Goal: Task Accomplishment & Management: Use online tool/utility

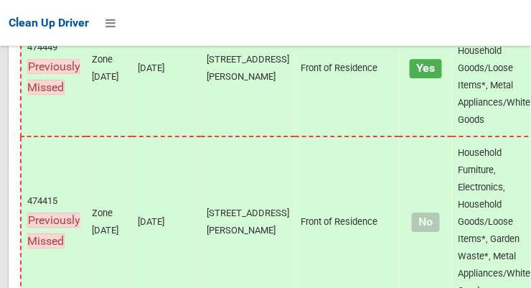
scroll to position [11604, 0]
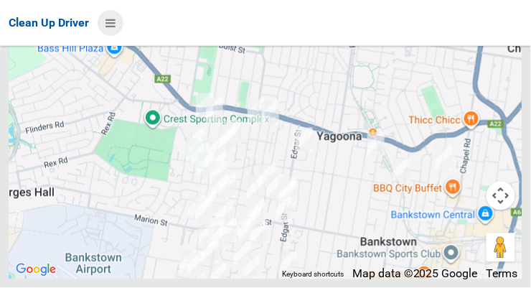
click at [112, 19] on icon at bounding box center [111, 23] width 10 height 24
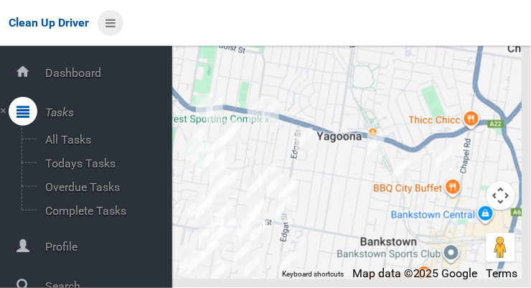
scroll to position [77, 0]
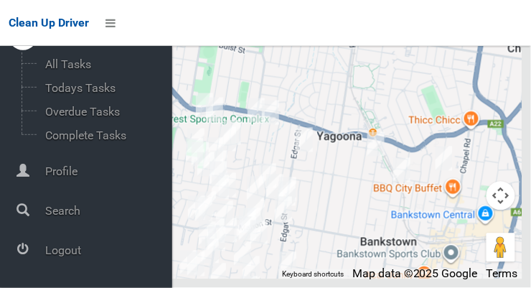
click at [60, 251] on span "Logout" at bounding box center [106, 250] width 131 height 14
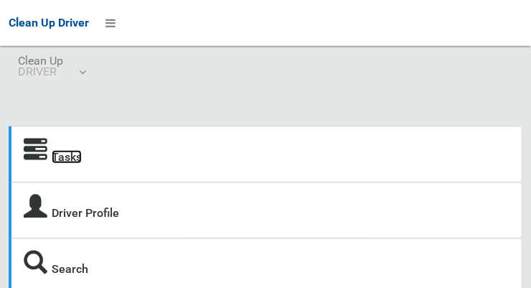
click at [61, 161] on link "Tasks" at bounding box center [67, 157] width 30 height 14
click at [107, 26] on icon at bounding box center [111, 23] width 10 height 24
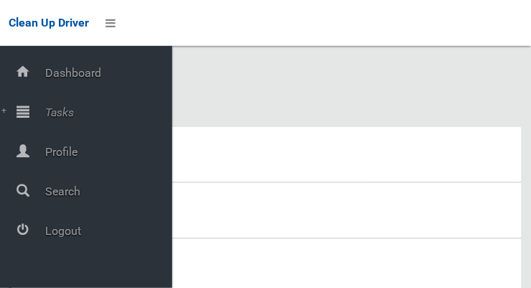
click at [51, 116] on span "Tasks" at bounding box center [106, 113] width 131 height 14
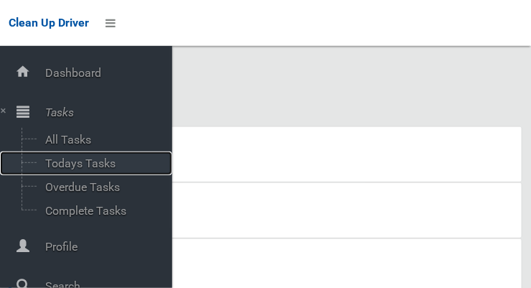
click at [63, 164] on span "Todays Tasks" at bounding box center [100, 163] width 119 height 14
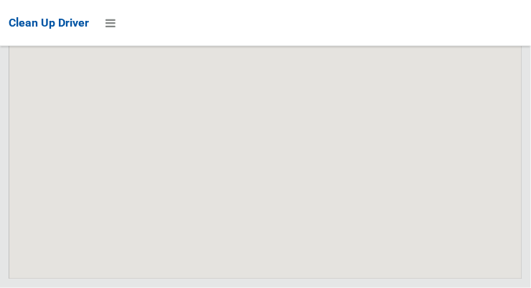
scroll to position [11502, 0]
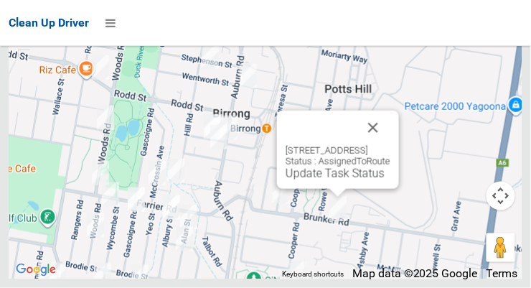
click at [390, 145] on button "Close" at bounding box center [373, 128] width 34 height 34
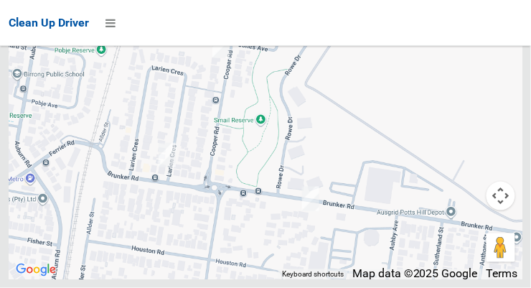
scroll to position [11497, 0]
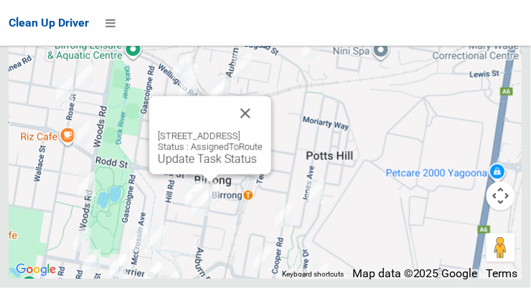
click at [263, 131] on button "Close" at bounding box center [245, 113] width 34 height 34
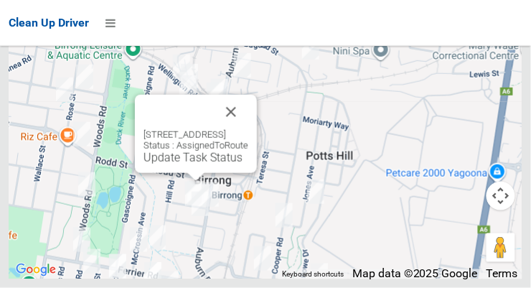
click at [248, 129] on button "Close" at bounding box center [231, 112] width 34 height 34
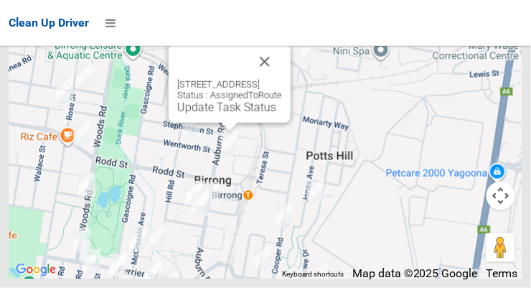
click at [282, 79] on button "Close" at bounding box center [265, 62] width 34 height 34
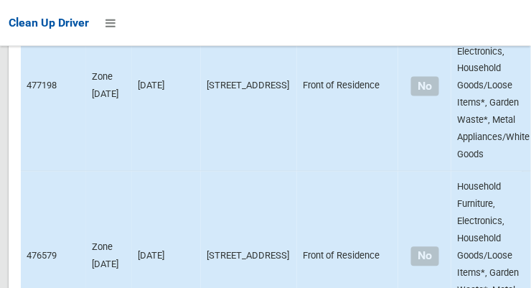
scroll to position [4559, 0]
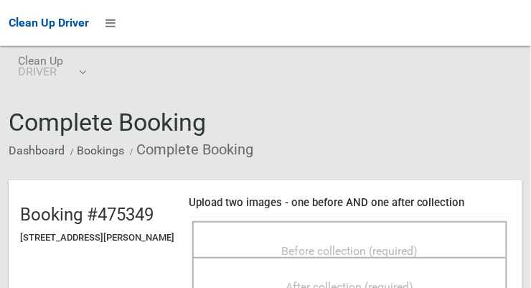
click at [401, 244] on span "Before collection (required)" at bounding box center [350, 251] width 136 height 14
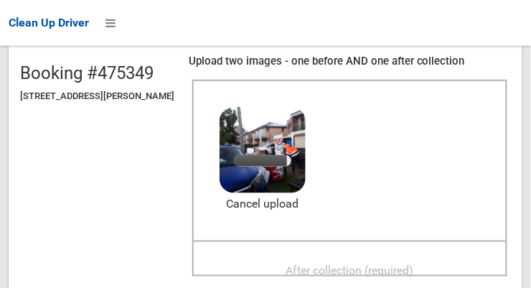
scroll to position [154, 0]
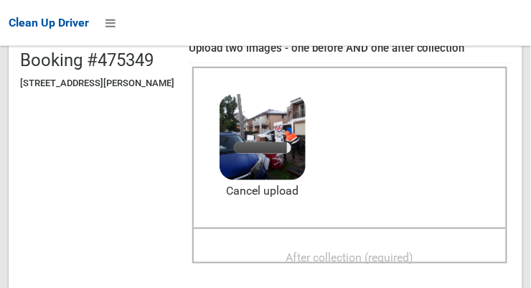
click at [368, 251] on span "After collection (required)" at bounding box center [350, 258] width 128 height 14
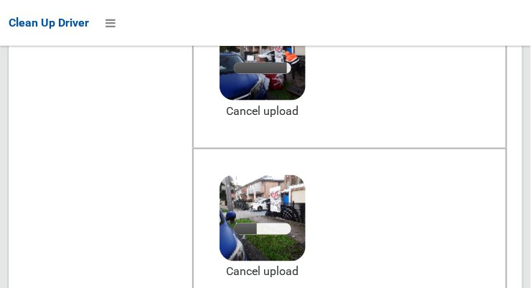
scroll to position [231, 0]
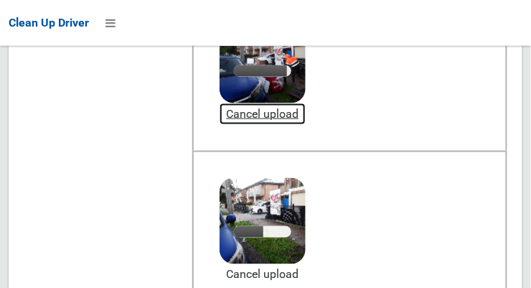
click at [287, 108] on link "Cancel upload" at bounding box center [263, 114] width 86 height 22
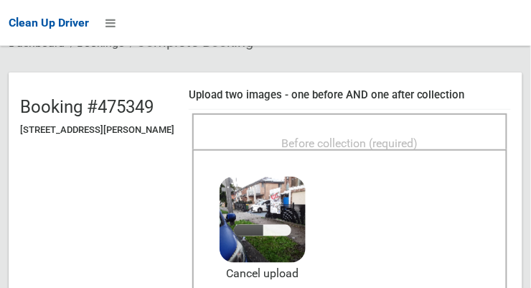
scroll to position [102, 0]
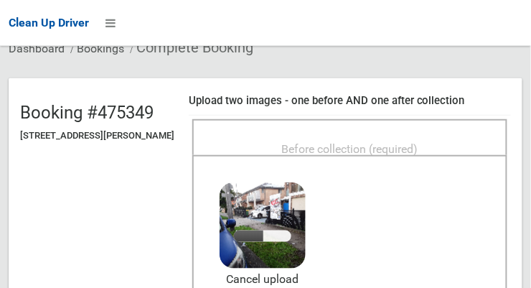
click at [375, 142] on span "Before collection (required)" at bounding box center [350, 149] width 136 height 14
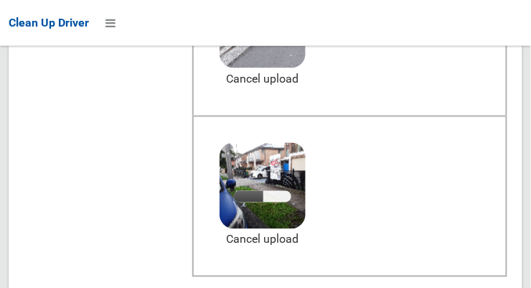
scroll to position [266, 0]
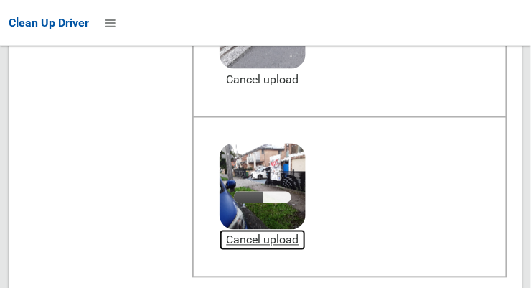
click at [295, 244] on link "Cancel upload" at bounding box center [263, 241] width 86 height 22
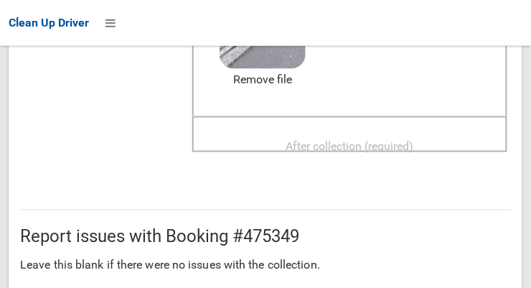
click at [342, 141] on span "After collection (required)" at bounding box center [350, 146] width 128 height 14
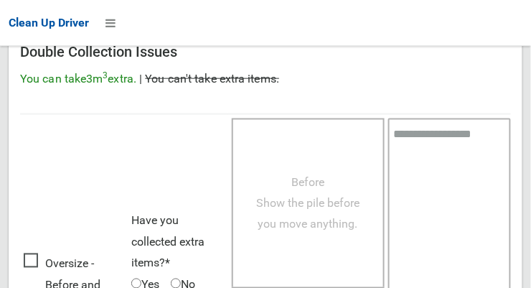
scroll to position [1298, 0]
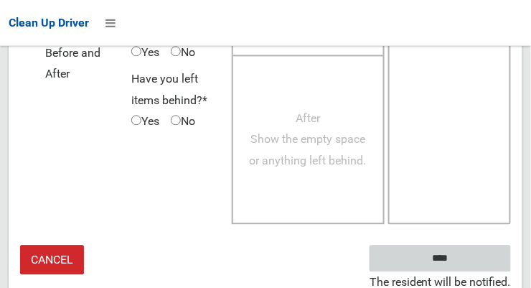
click at [437, 261] on input "****" at bounding box center [440, 258] width 141 height 27
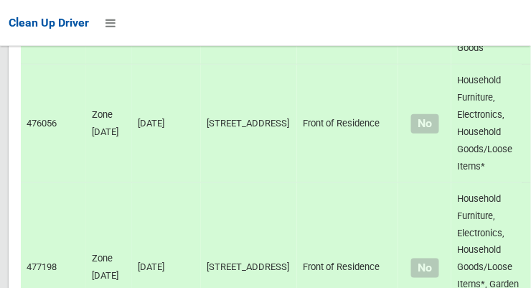
scroll to position [4376, 0]
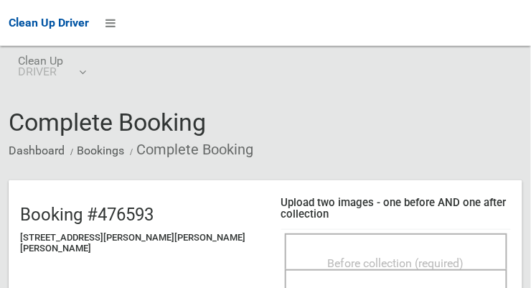
click at [401, 249] on div "Before collection (required)" at bounding box center [396, 262] width 191 height 27
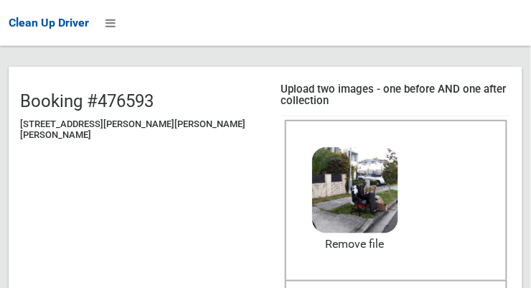
scroll to position [111, 0]
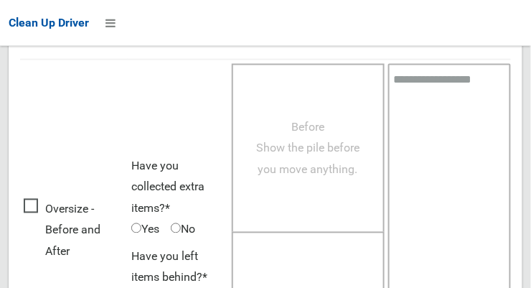
scroll to position [1298, 0]
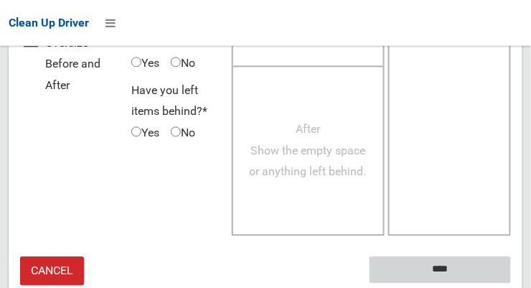
click at [444, 257] on input "****" at bounding box center [440, 270] width 141 height 27
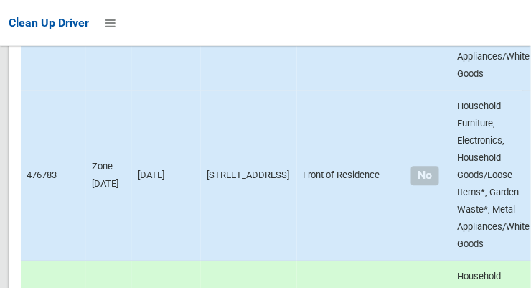
scroll to position [2993, 0]
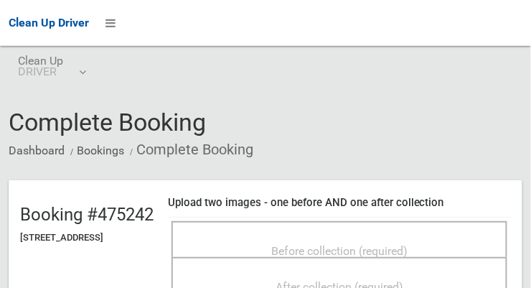
click at [385, 244] on span "Before collection (required)" at bounding box center [339, 251] width 136 height 14
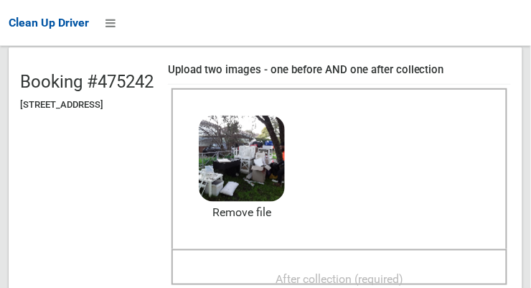
scroll to position [149, 0]
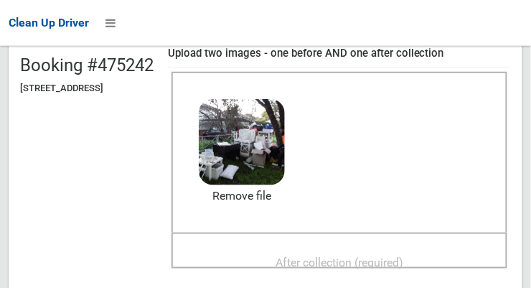
click at [383, 259] on span "After collection (required)" at bounding box center [340, 263] width 128 height 14
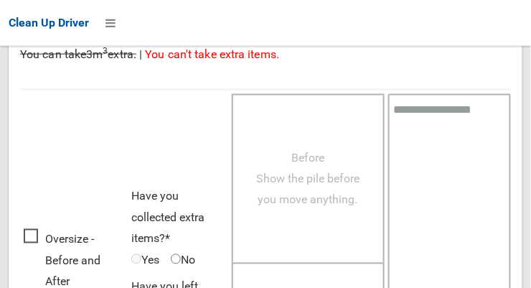
scroll to position [1298, 0]
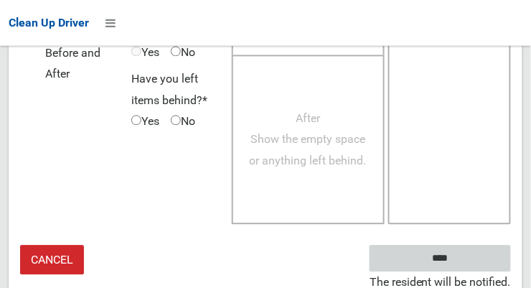
click at [451, 258] on input "****" at bounding box center [440, 258] width 141 height 27
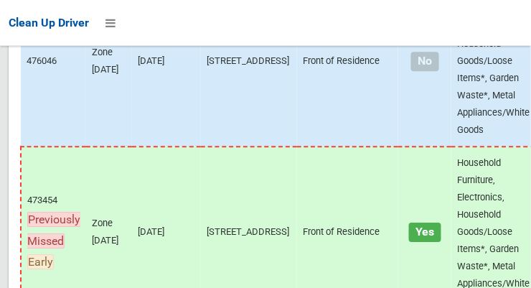
scroll to position [11502, 0]
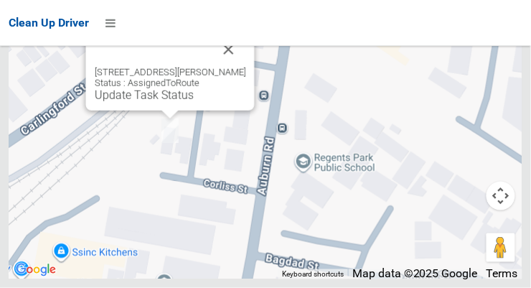
click at [240, 67] on button "Close" at bounding box center [229, 49] width 34 height 34
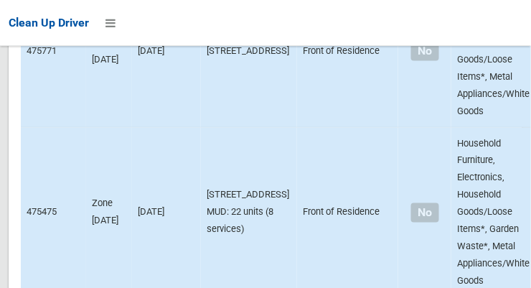
scroll to position [2757, 0]
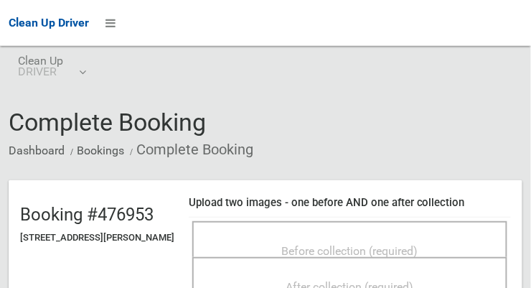
click at [368, 247] on span "Before collection (required)" at bounding box center [350, 251] width 136 height 14
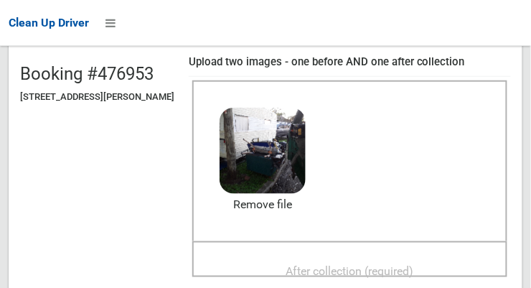
scroll to position [143, 0]
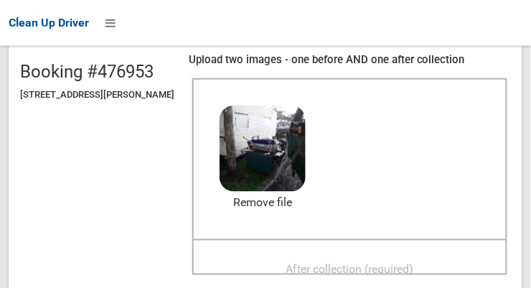
click at [367, 264] on span "After collection (required)" at bounding box center [350, 269] width 128 height 14
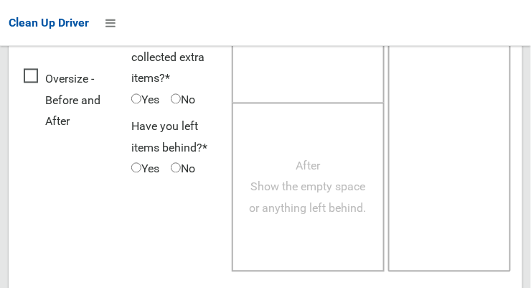
scroll to position [1298, 0]
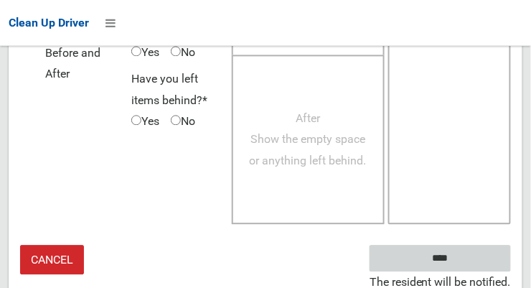
click at [469, 258] on input "****" at bounding box center [440, 258] width 141 height 27
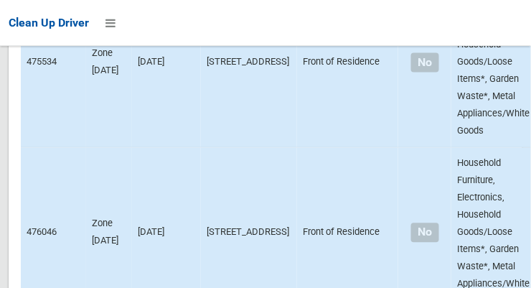
scroll to position [11502, 0]
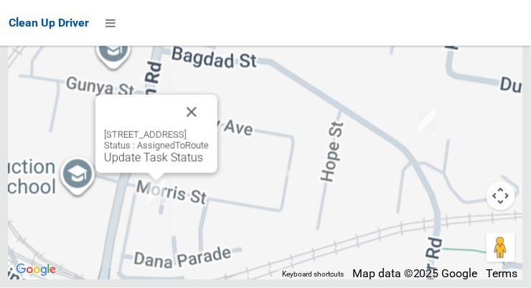
click at [222, 238] on div "[STREET_ADDRESS] Status : AssignedToRoute Update Task Status" at bounding box center [266, 99] width 514 height 359
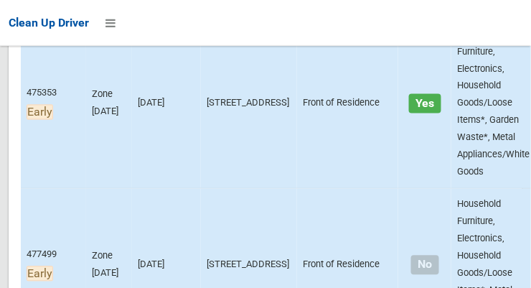
scroll to position [330, 0]
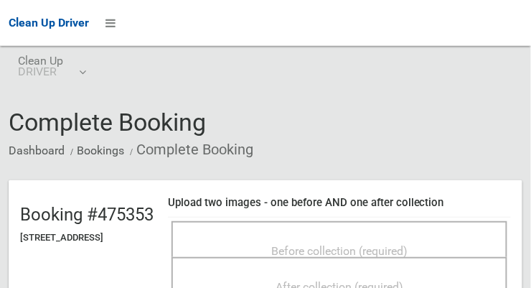
click at [373, 250] on span "Before collection (required)" at bounding box center [339, 251] width 136 height 14
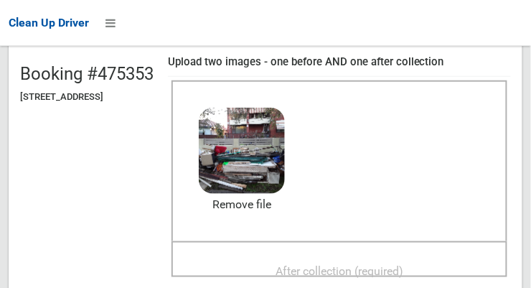
scroll to position [141, 0]
click at [383, 265] on span "After collection (required)" at bounding box center [340, 271] width 128 height 14
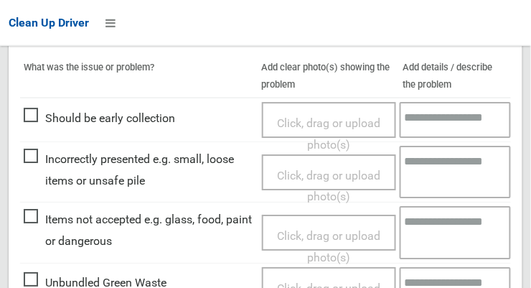
scroll to position [1298, 0]
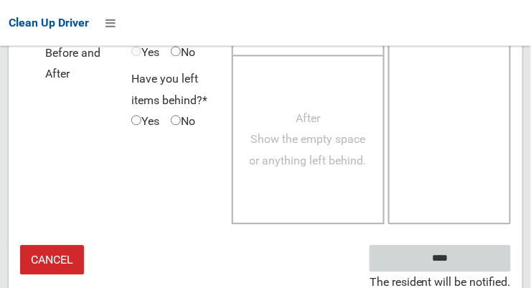
click at [462, 253] on input "****" at bounding box center [440, 258] width 141 height 27
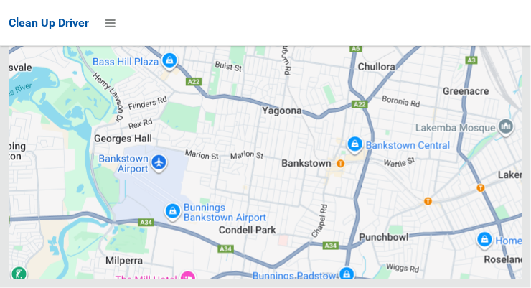
scroll to position [11502, 0]
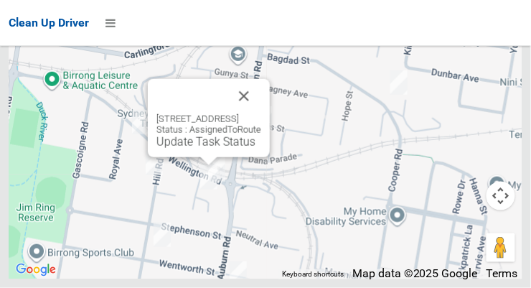
click at [261, 113] on button "Close" at bounding box center [244, 96] width 34 height 34
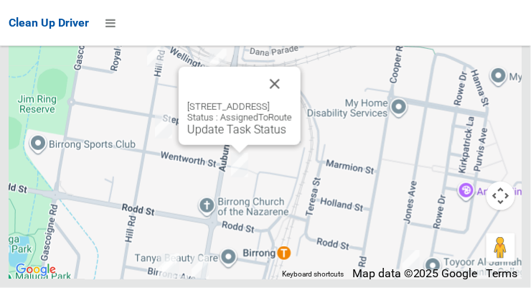
click at [292, 101] on button "Close" at bounding box center [275, 84] width 34 height 34
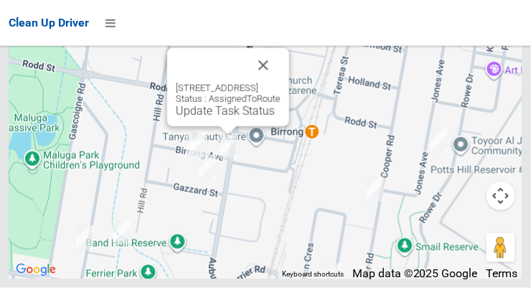
click at [281, 83] on button "Close" at bounding box center [263, 65] width 34 height 34
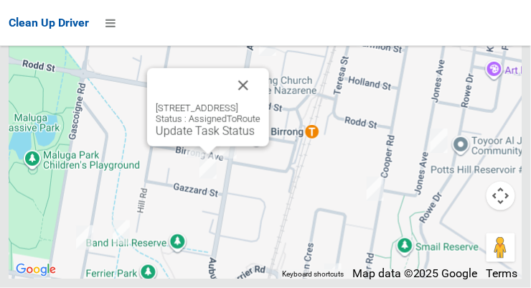
click at [261, 103] on button "Close" at bounding box center [243, 85] width 34 height 34
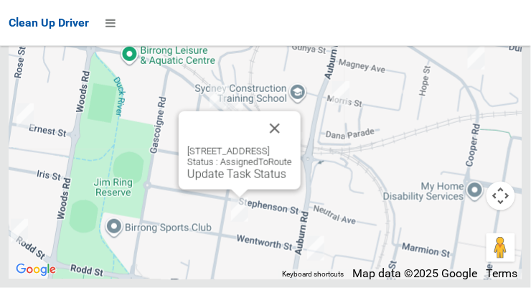
click at [292, 146] on button "Close" at bounding box center [275, 128] width 34 height 34
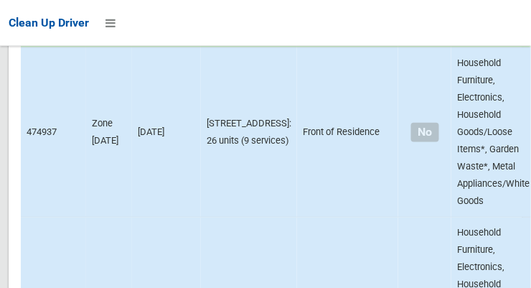
scroll to position [3547, 0]
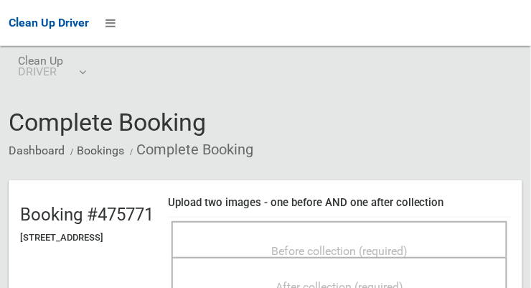
click at [374, 244] on span "Before collection (required)" at bounding box center [339, 251] width 136 height 14
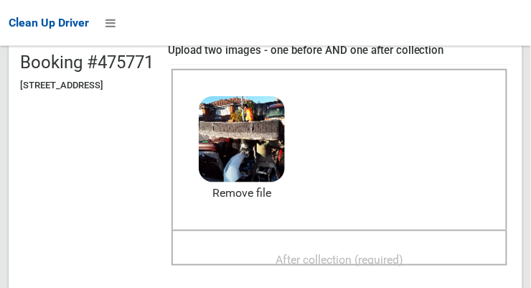
scroll to position [149, 0]
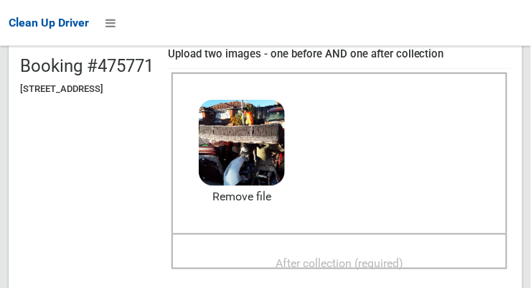
click at [368, 256] on span "After collection (required)" at bounding box center [340, 263] width 128 height 14
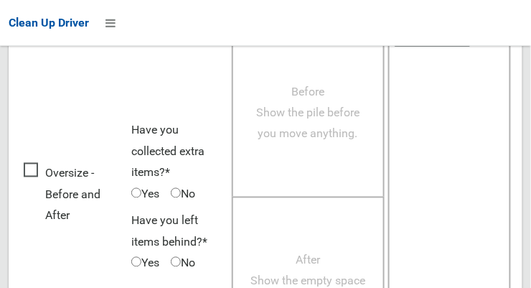
scroll to position [1298, 0]
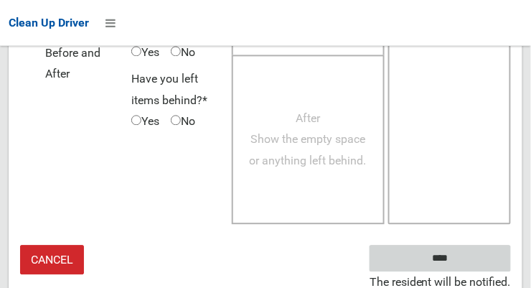
click at [436, 252] on input "****" at bounding box center [440, 258] width 141 height 27
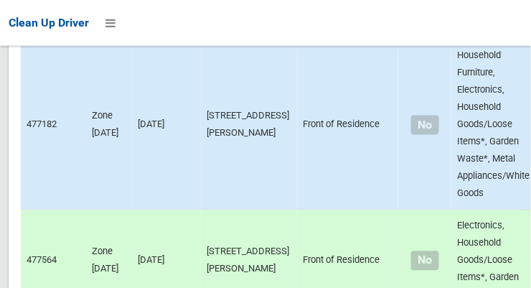
scroll to position [3725, 0]
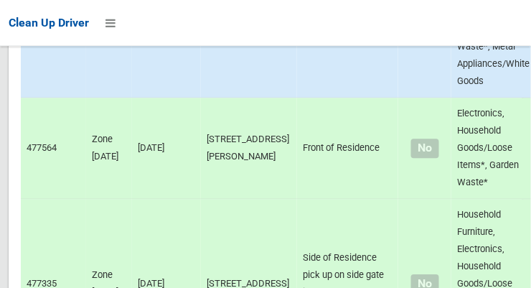
scroll to position [3834, 0]
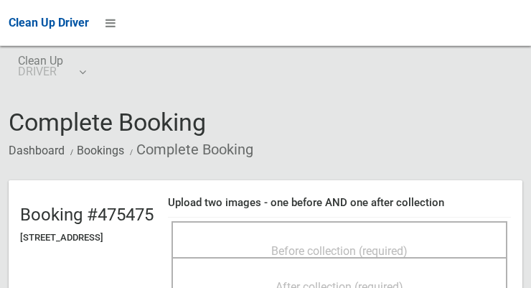
click at [346, 244] on span "Before collection (required)" at bounding box center [339, 251] width 136 height 14
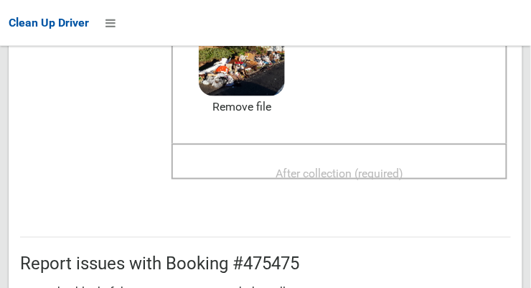
scroll to position [236, 0]
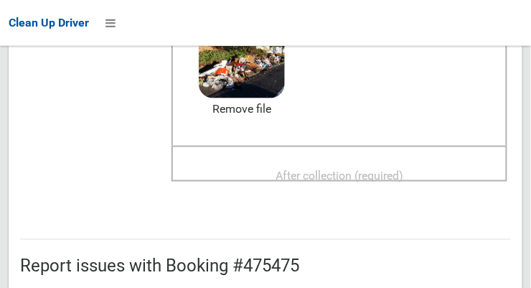
click at [358, 169] on span "After collection (required)" at bounding box center [340, 176] width 128 height 14
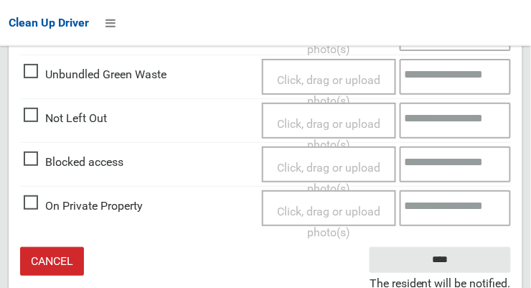
scroll to position [864, 0]
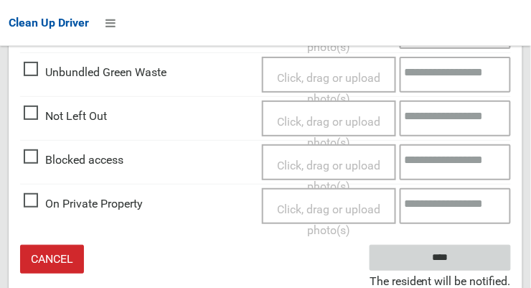
click at [446, 254] on input "****" at bounding box center [440, 258] width 141 height 27
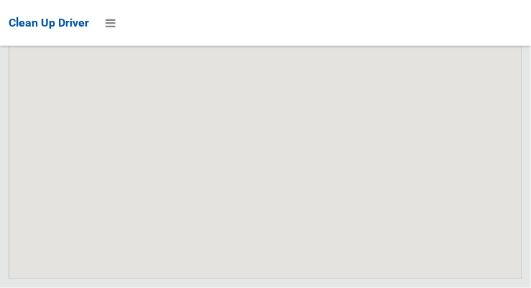
scroll to position [11502, 0]
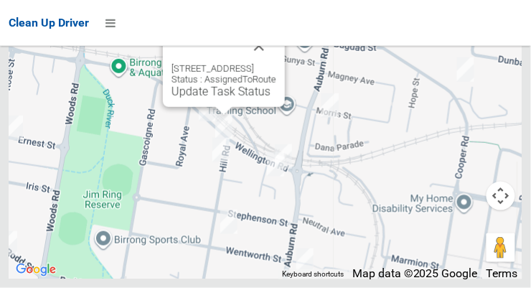
click at [207, 107] on div "33 Wellington Road, BIRRONG NSW 2143 Status : AssignedToRoute Update Task Status" at bounding box center [224, 68] width 122 height 78
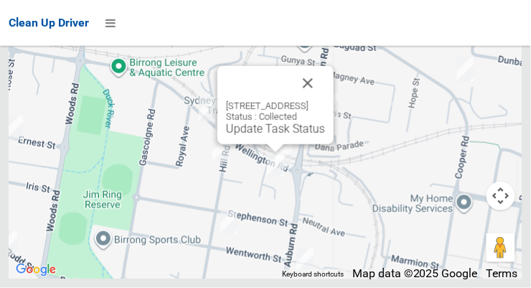
click at [325, 100] on button "Close" at bounding box center [308, 83] width 34 height 34
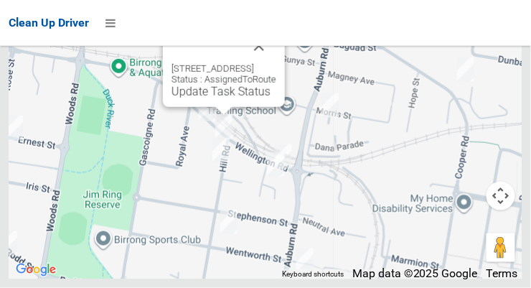
click at [484, 38] on div "Clean Up Driver" at bounding box center [265, 23] width 531 height 46
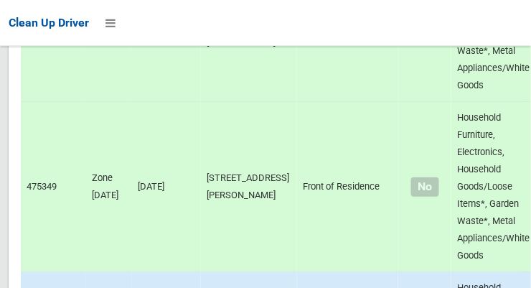
scroll to position [3321, 0]
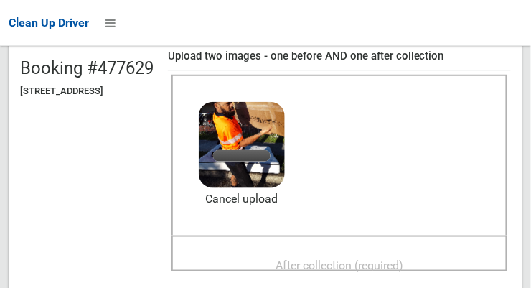
scroll to position [146, 0]
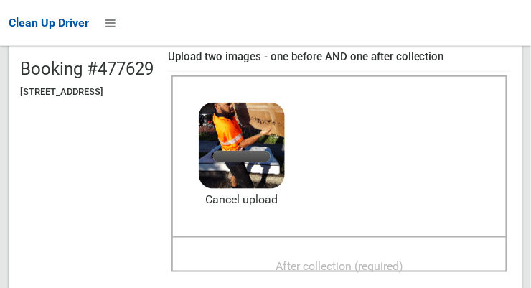
click at [347, 261] on span "After collection (required)" at bounding box center [340, 266] width 128 height 14
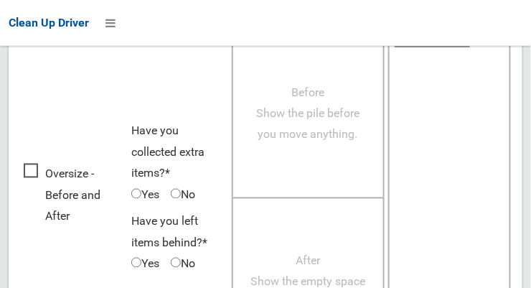
scroll to position [1298, 0]
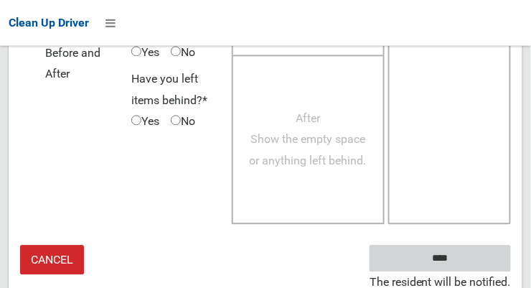
click at [462, 256] on input "****" at bounding box center [440, 258] width 141 height 27
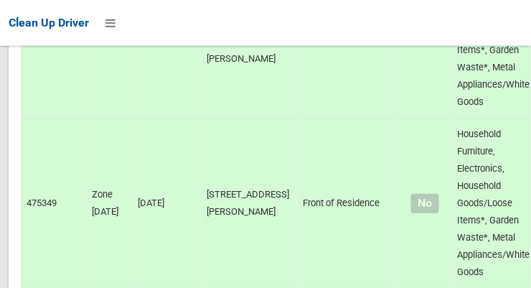
scroll to position [3305, 0]
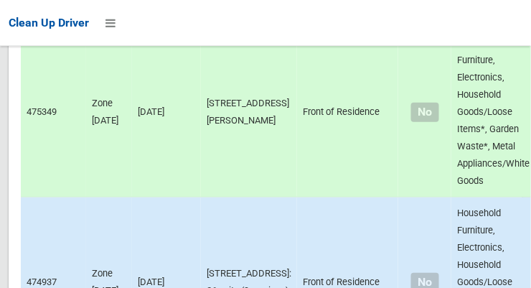
scroll to position [3450, 0]
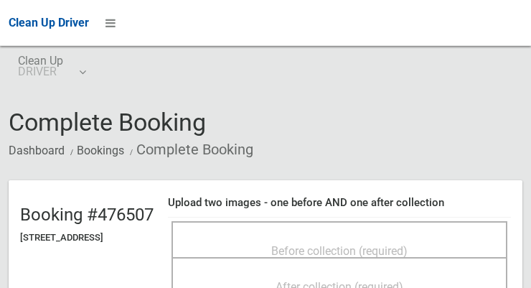
scroll to position [34, 0]
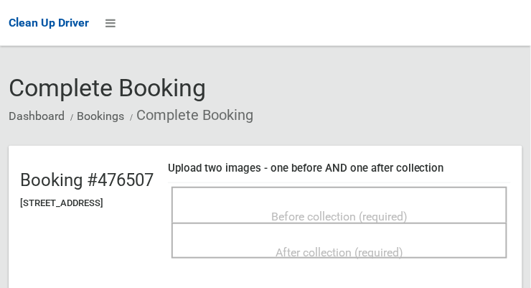
click at [399, 210] on span "Before collection (required)" at bounding box center [339, 217] width 136 height 14
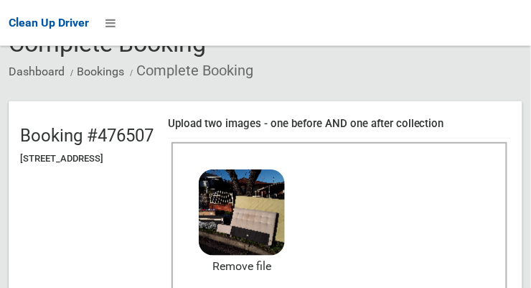
scroll to position [164, 0]
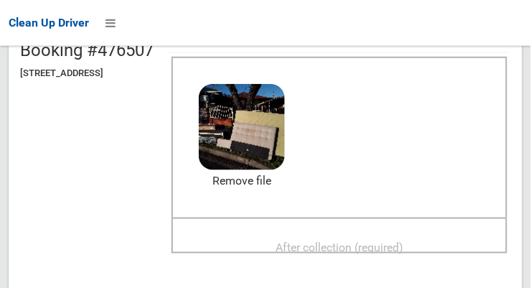
click at [389, 242] on span "After collection (required)" at bounding box center [340, 247] width 128 height 14
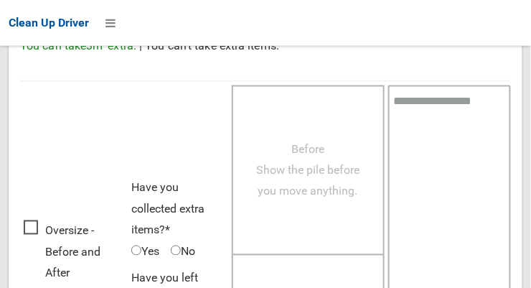
scroll to position [1298, 0]
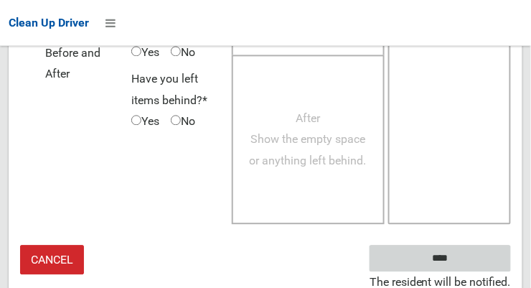
click at [444, 256] on input "****" at bounding box center [440, 258] width 141 height 27
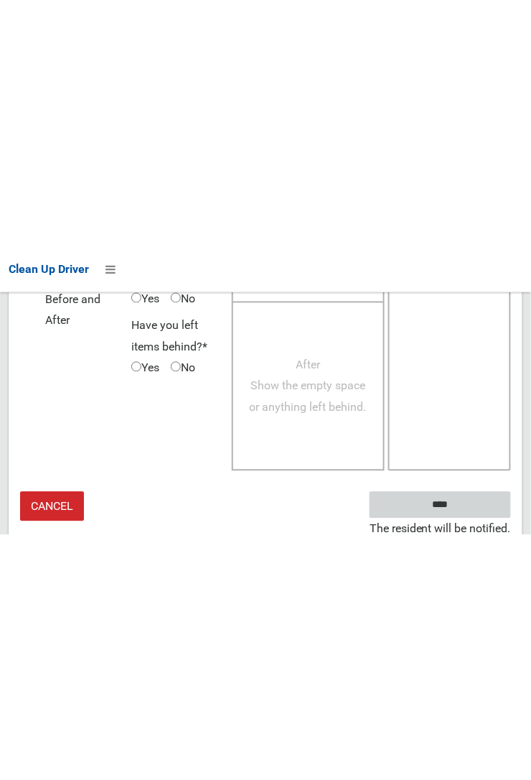
scroll to position [837, 0]
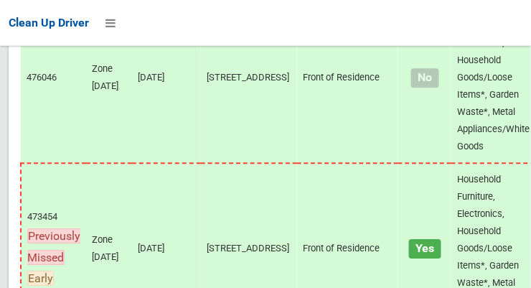
scroll to position [11502, 0]
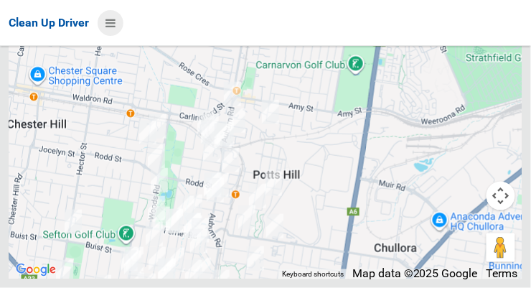
click at [108, 19] on icon at bounding box center [111, 23] width 10 height 24
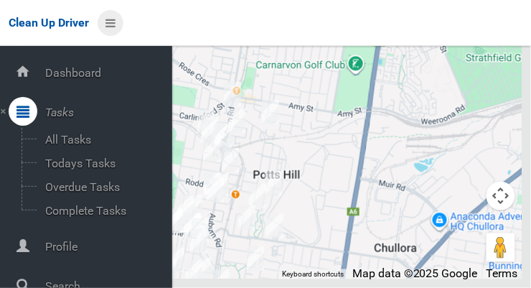
scroll to position [77, 0]
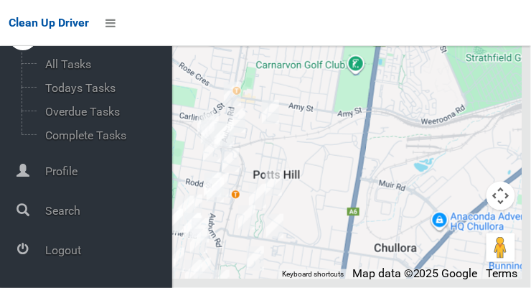
click at [64, 256] on span "Logout" at bounding box center [106, 250] width 131 height 14
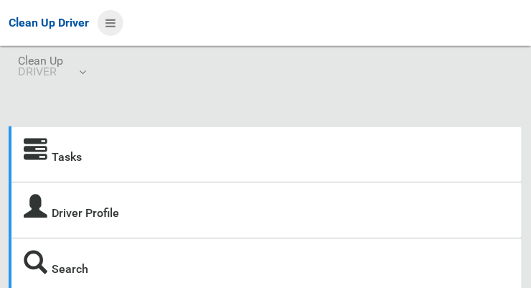
click at [109, 26] on icon at bounding box center [111, 23] width 10 height 24
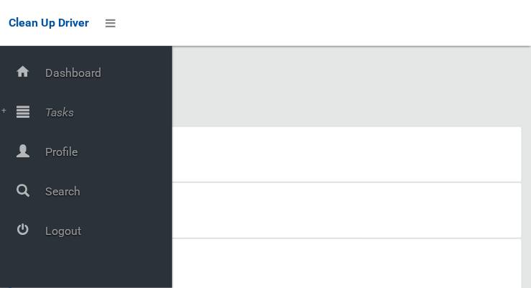
click at [75, 110] on span "Tasks" at bounding box center [106, 113] width 131 height 14
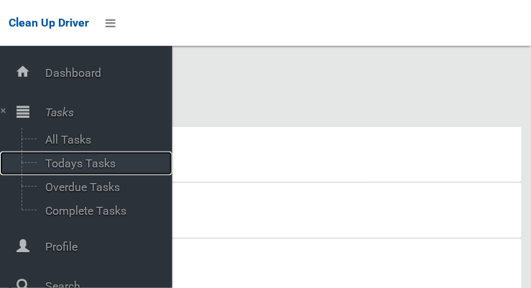
click at [95, 164] on span "Todays Tasks" at bounding box center [100, 163] width 119 height 14
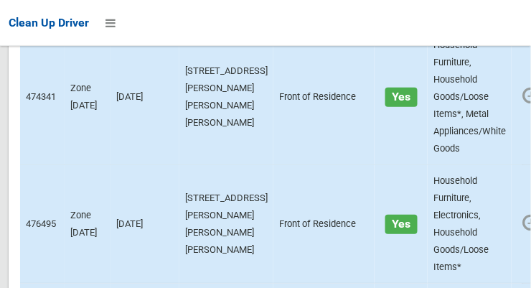
scroll to position [2563, 0]
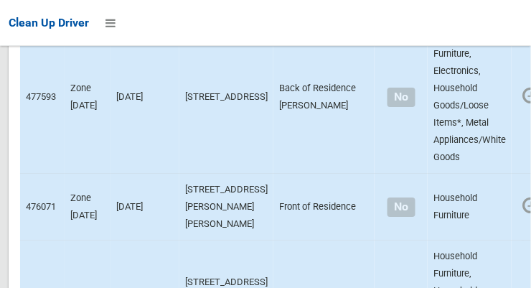
scroll to position [2355, 0]
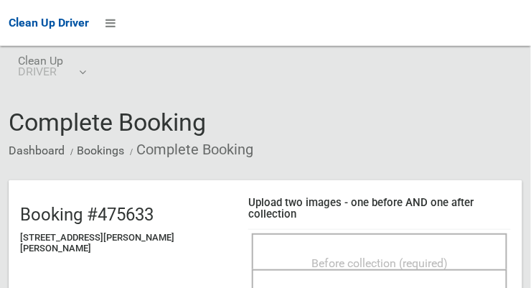
click at [370, 256] on span "Before collection (required)" at bounding box center [380, 263] width 136 height 14
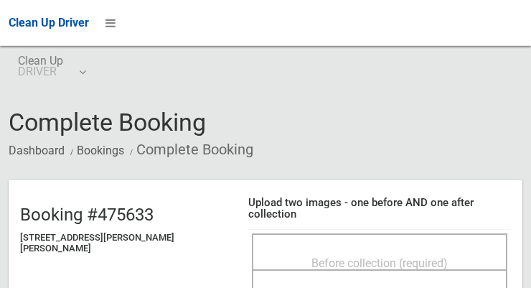
scroll to position [63, 0]
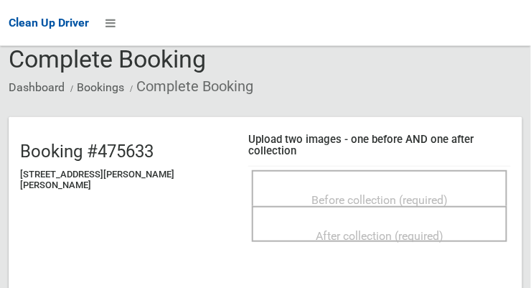
click at [388, 193] on span "Before collection (required)" at bounding box center [380, 200] width 136 height 14
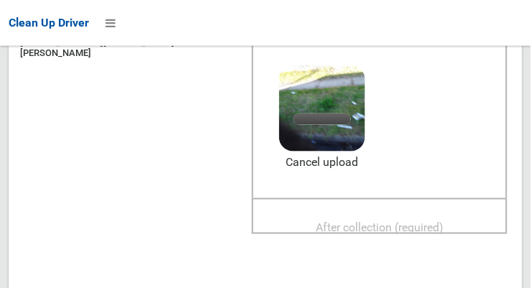
scroll to position [194, 0]
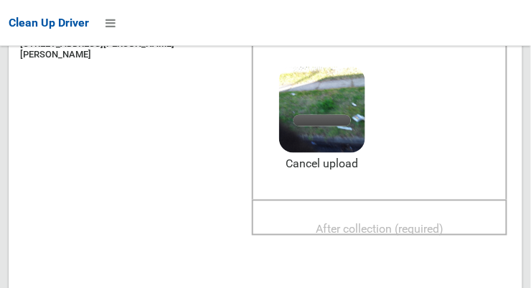
click at [355, 223] on span "After collection (required)" at bounding box center [380, 230] width 128 height 14
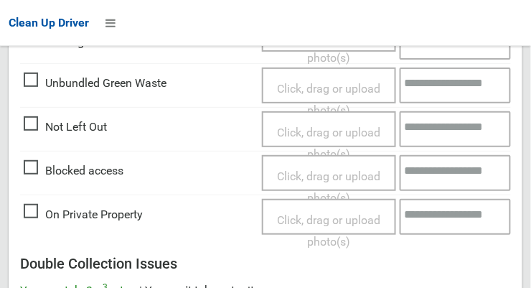
scroll to position [1298, 0]
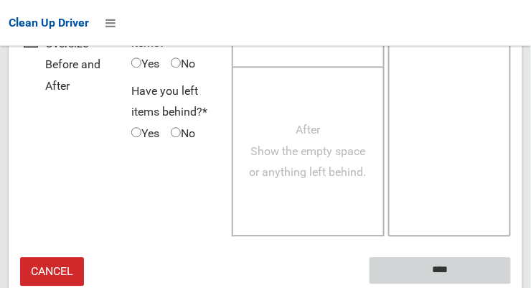
click at [462, 257] on input "****" at bounding box center [440, 270] width 141 height 27
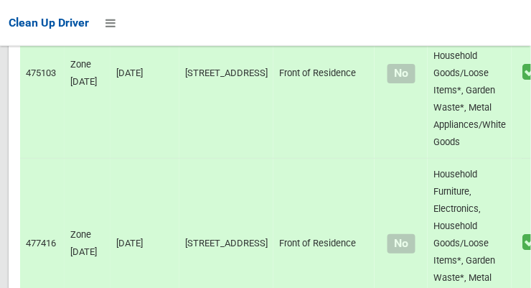
scroll to position [9935, 0]
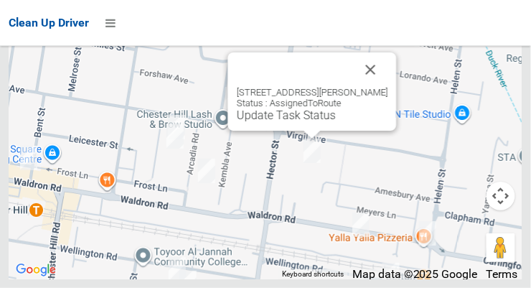
click at [366, 87] on button "Close" at bounding box center [371, 69] width 34 height 34
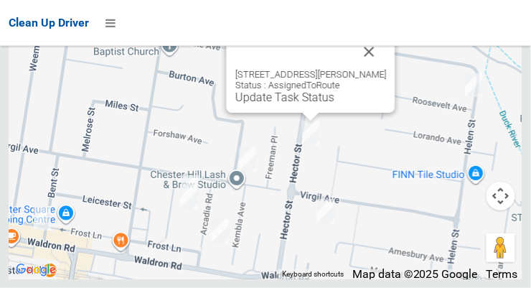
click at [360, 69] on button "Close" at bounding box center [369, 51] width 34 height 34
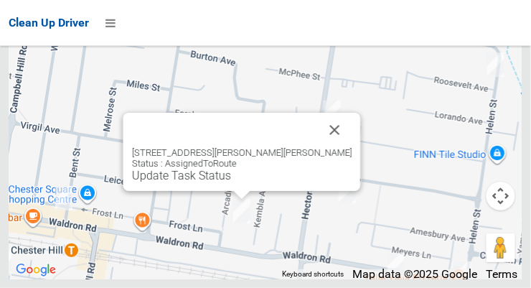
click at [318, 147] on button "Close" at bounding box center [335, 130] width 34 height 34
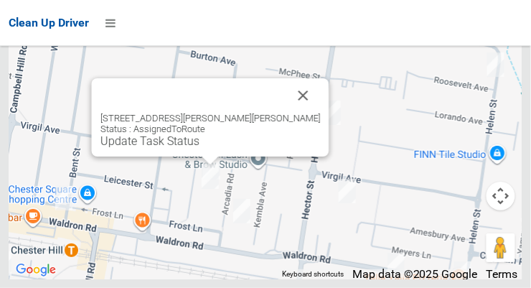
click at [286, 113] on button "Close" at bounding box center [303, 95] width 34 height 34
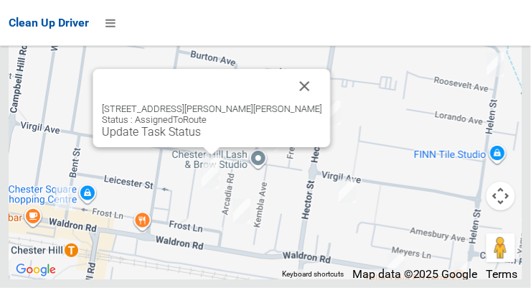
click at [288, 103] on button "Close" at bounding box center [305, 86] width 34 height 34
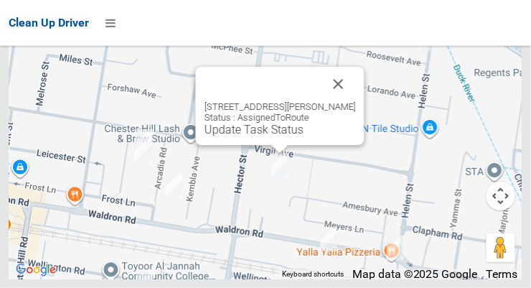
click at [337, 101] on button "Close" at bounding box center [339, 84] width 34 height 34
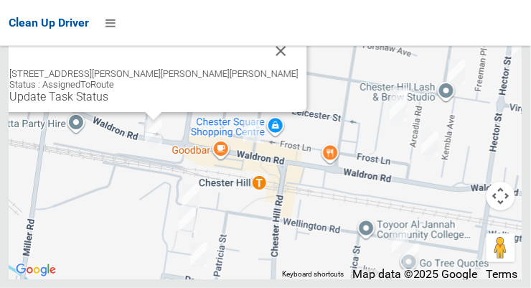
click at [264, 68] on button "Close" at bounding box center [281, 51] width 34 height 34
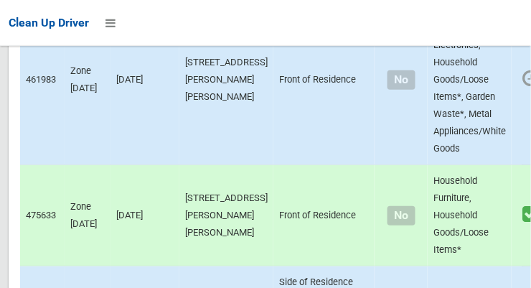
scroll to position [1731, 0]
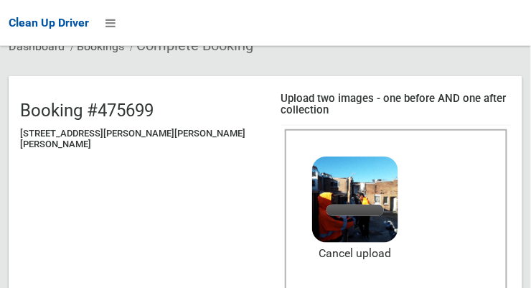
scroll to position [204, 0]
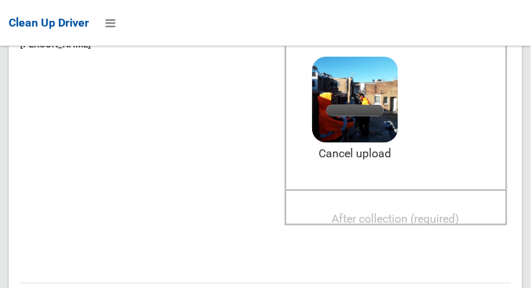
click at [383, 212] on span "After collection (required)" at bounding box center [396, 219] width 128 height 14
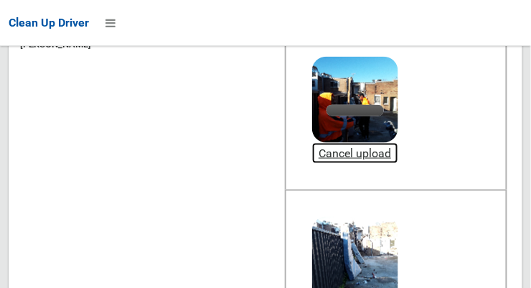
click at [332, 143] on link "Cancel upload" at bounding box center [355, 154] width 86 height 22
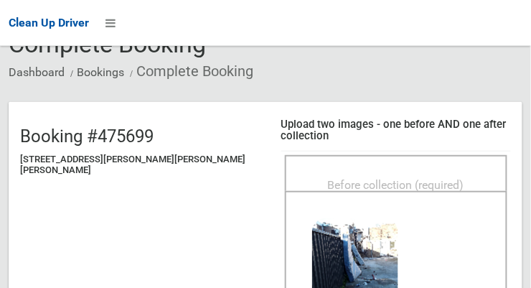
scroll to position [80, 0]
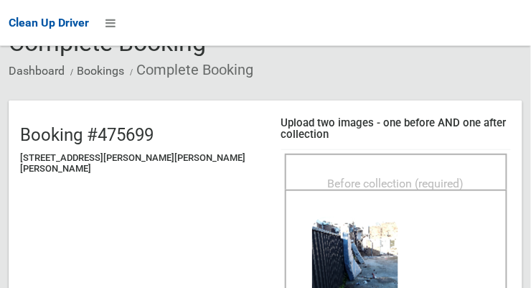
click at [363, 177] on span "Before collection (required)" at bounding box center [396, 184] width 136 height 14
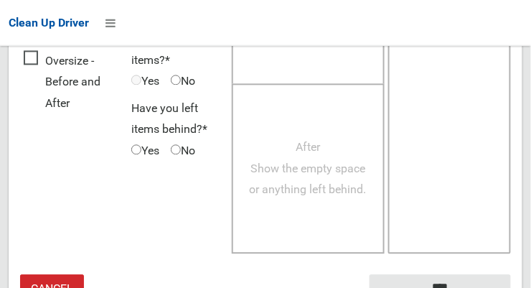
scroll to position [1298, 0]
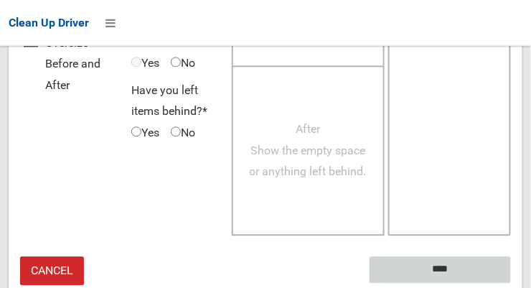
click at [454, 257] on input "****" at bounding box center [440, 270] width 141 height 27
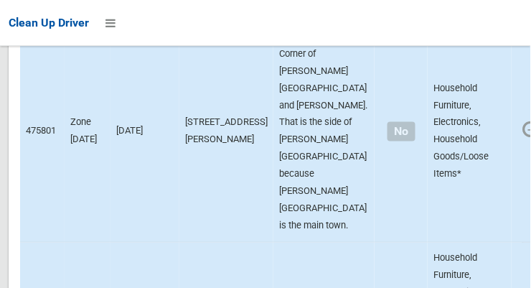
scroll to position [1977, 0]
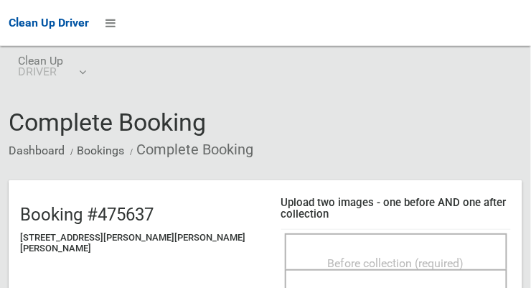
click at [301, 249] on div "Before collection (required)" at bounding box center [396, 262] width 191 height 27
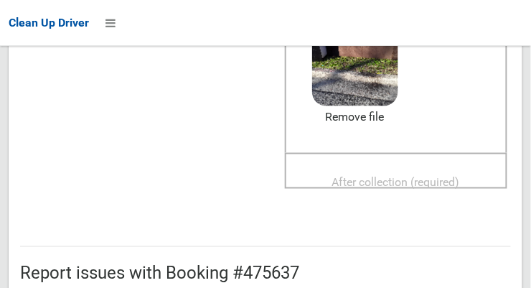
scroll to position [239, 0]
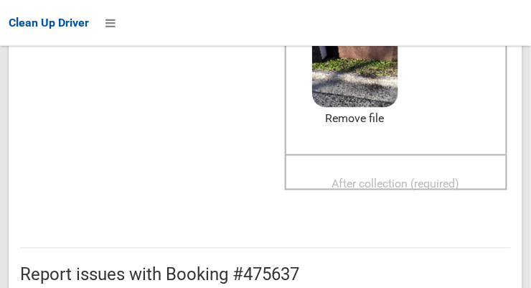
click at [393, 177] on span "After collection (required)" at bounding box center [396, 184] width 128 height 14
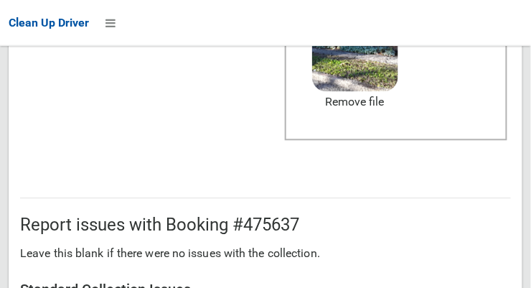
scroll to position [864, 0]
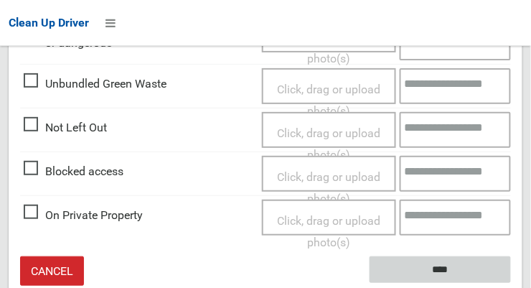
click at [446, 256] on input "****" at bounding box center [440, 269] width 141 height 27
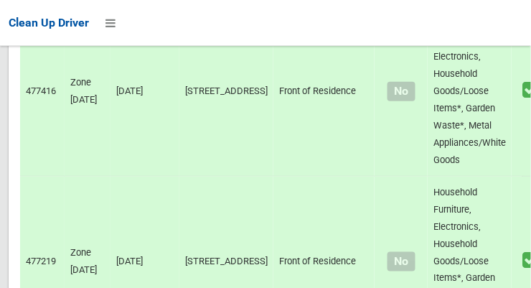
scroll to position [9935, 0]
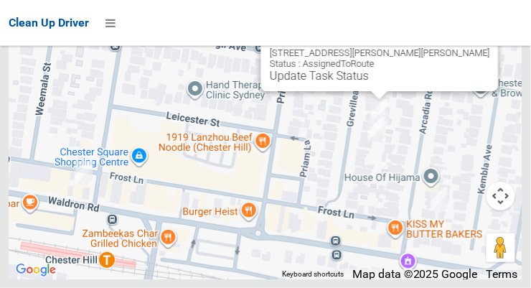
click at [401, 201] on div "[STREET_ADDRESS][PERSON_NAME][PERSON_NAME] Status : AssignedToRoute Update Task…" at bounding box center [266, 99] width 514 height 359
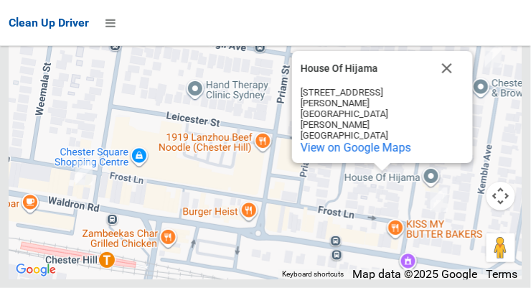
click at [449, 85] on button "Close" at bounding box center [447, 68] width 34 height 34
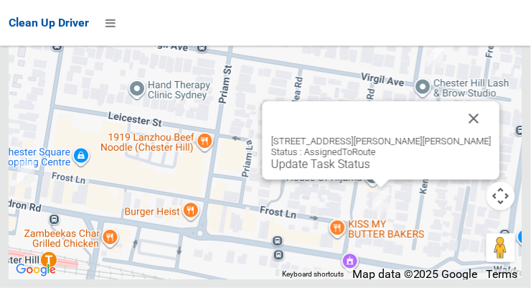
click at [457, 136] on button "Close" at bounding box center [474, 118] width 34 height 34
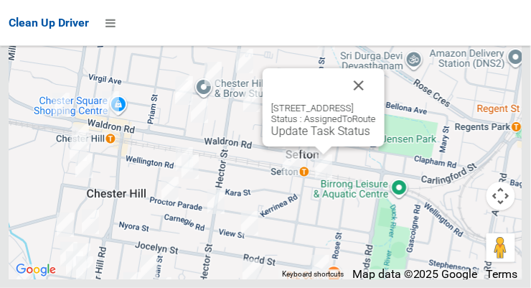
click at [376, 103] on button "Close" at bounding box center [359, 85] width 34 height 34
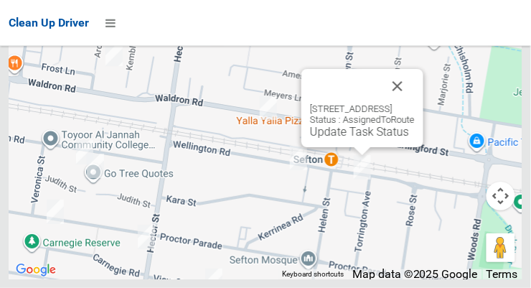
click at [415, 103] on button "Close" at bounding box center [397, 86] width 34 height 34
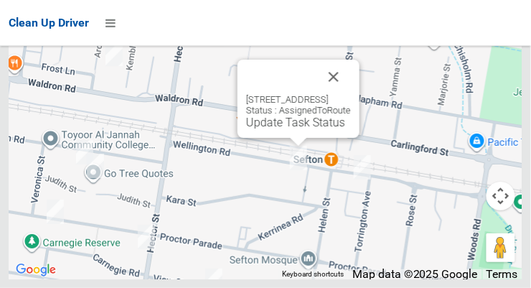
click at [351, 94] on button "Close" at bounding box center [334, 77] width 34 height 34
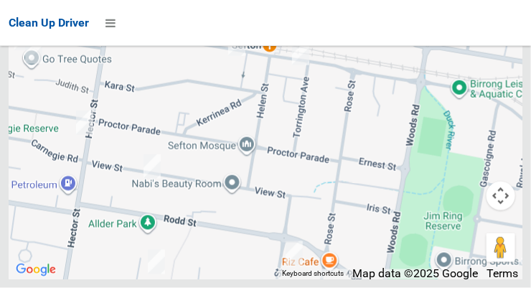
scroll to position [9866, 0]
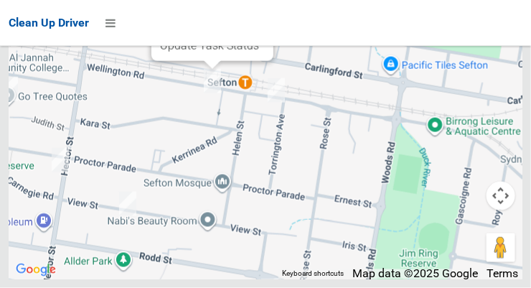
click at [265, 17] on button "Close" at bounding box center [247, 0] width 34 height 34
